Goal: Task Accomplishment & Management: Manage account settings

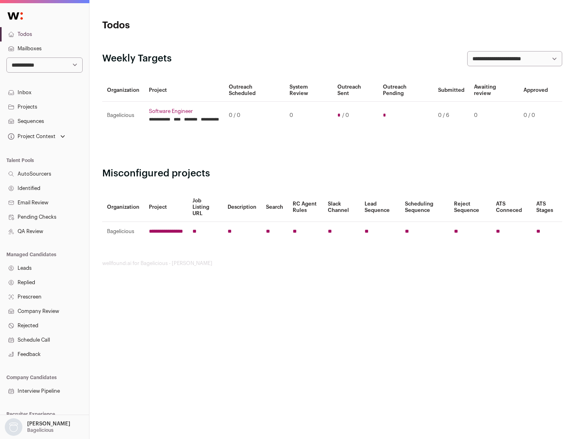
click at [44, 107] on link "Projects" at bounding box center [44, 107] width 89 height 14
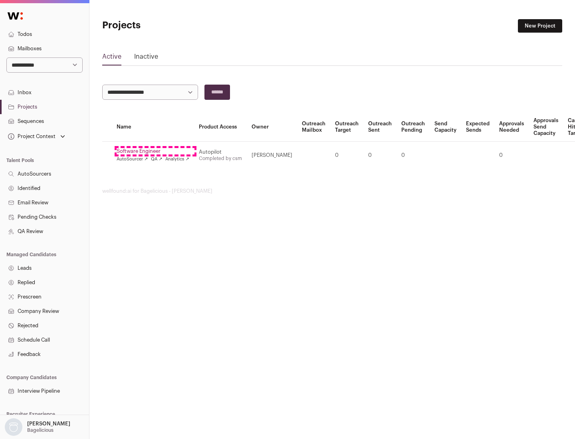
click at [155, 151] on link "Software Engineer" at bounding box center [153, 151] width 73 height 6
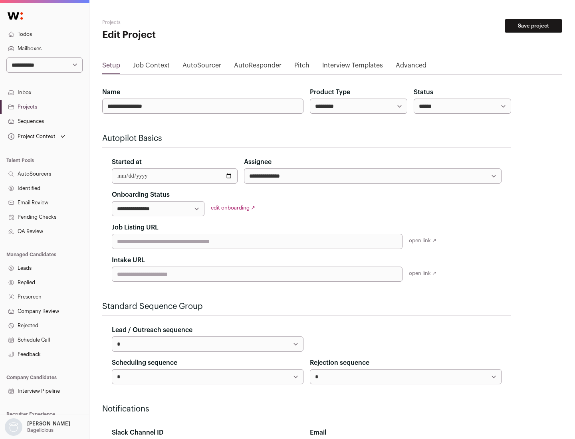
click at [534, 26] on button "Save project" at bounding box center [534, 26] width 58 height 14
